Goal: Navigation & Orientation: Go to known website

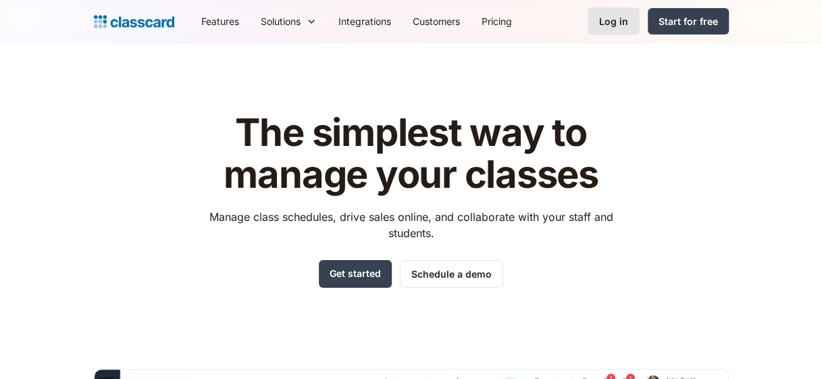
click at [627, 22] on div "Log in" at bounding box center [613, 21] width 29 height 14
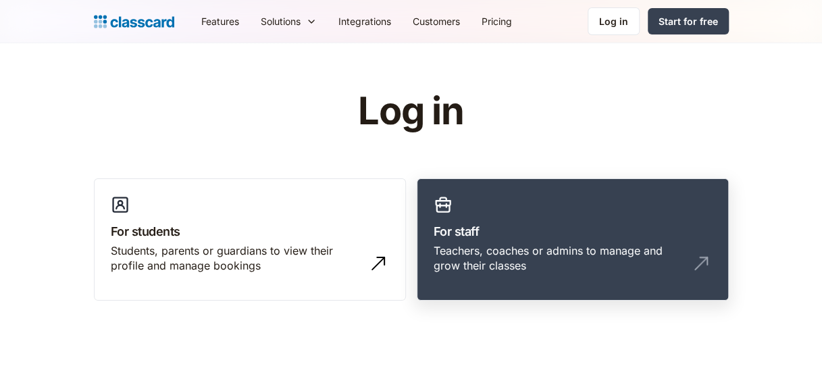
click at [573, 228] on h3 "For staff" at bounding box center [573, 231] width 278 height 18
